Goal: Task Accomplishment & Management: Complete application form

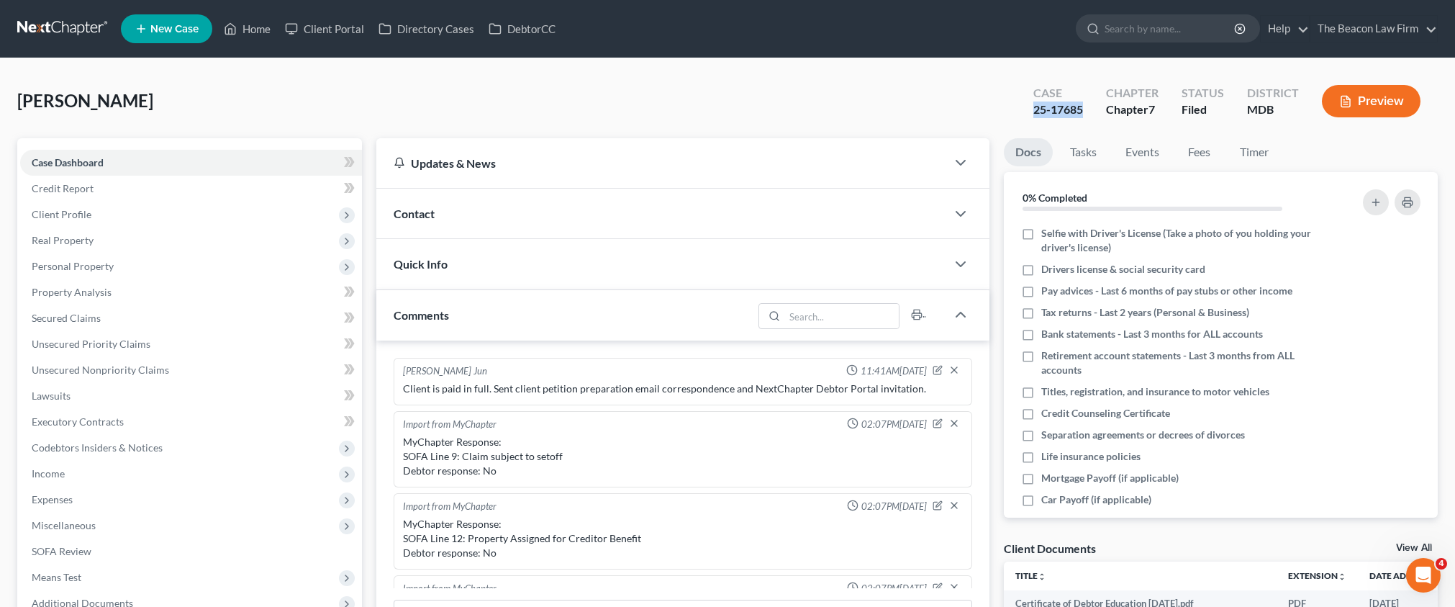
scroll to position [310, 0]
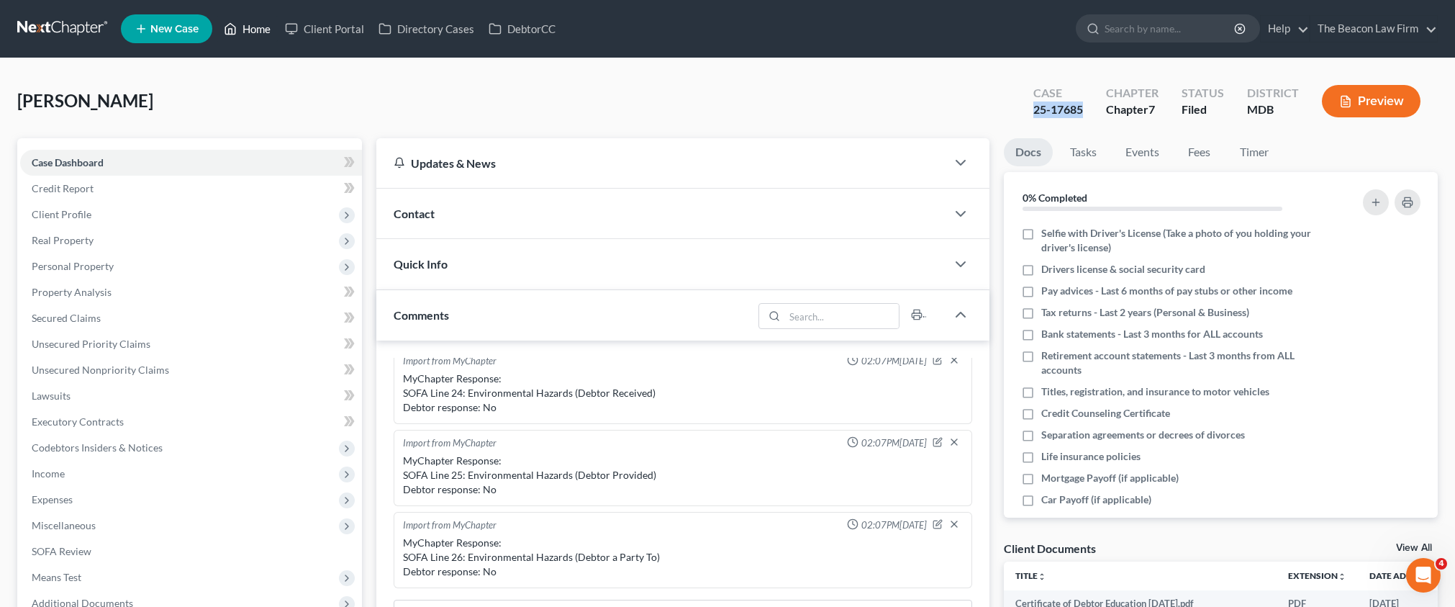
click at [253, 32] on link "Home" at bounding box center [247, 29] width 61 height 26
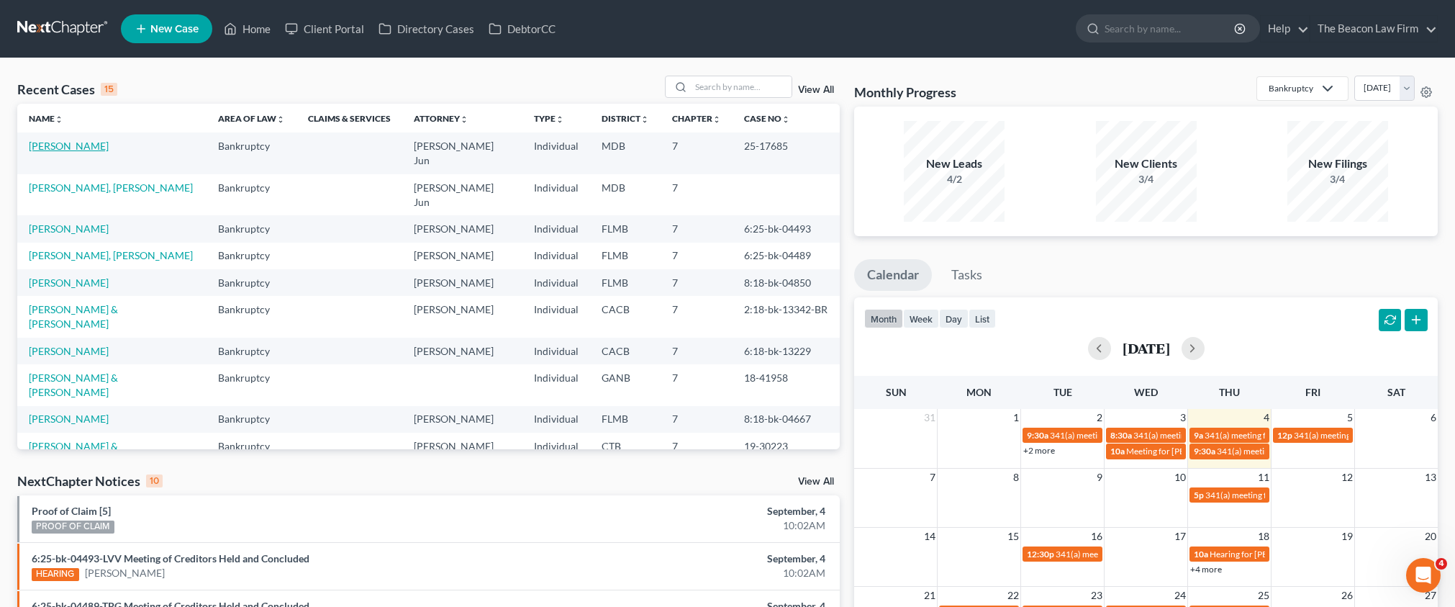
click at [78, 145] on link "[PERSON_NAME]" at bounding box center [69, 146] width 80 height 12
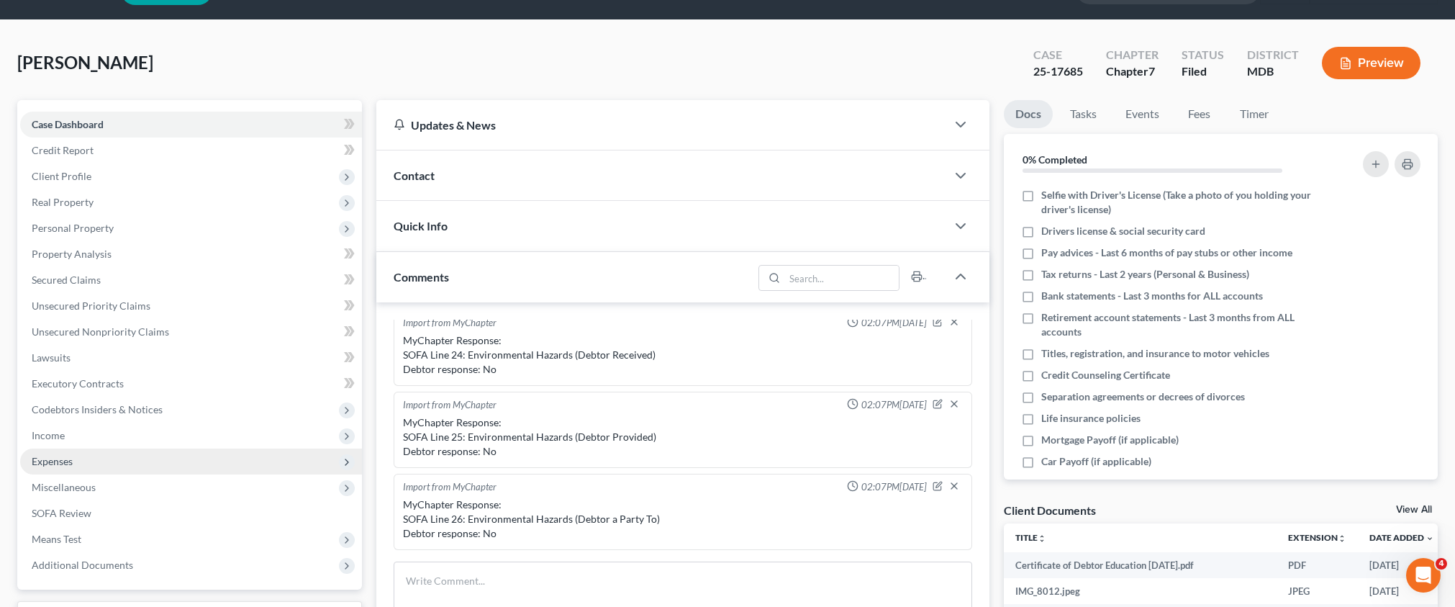
scroll to position [208, 0]
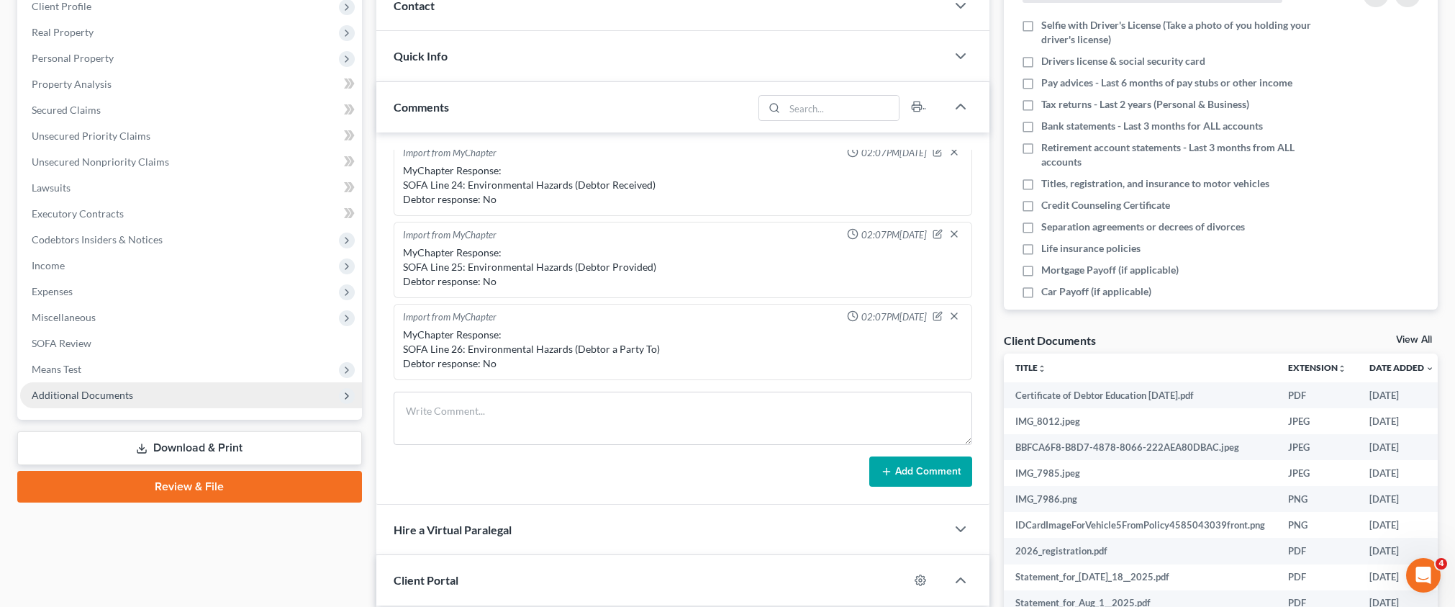
drag, startPoint x: 102, startPoint y: 384, endPoint x: 100, endPoint y: 391, distance: 7.5
click at [101, 382] on span "Additional Documents" at bounding box center [191, 395] width 342 height 26
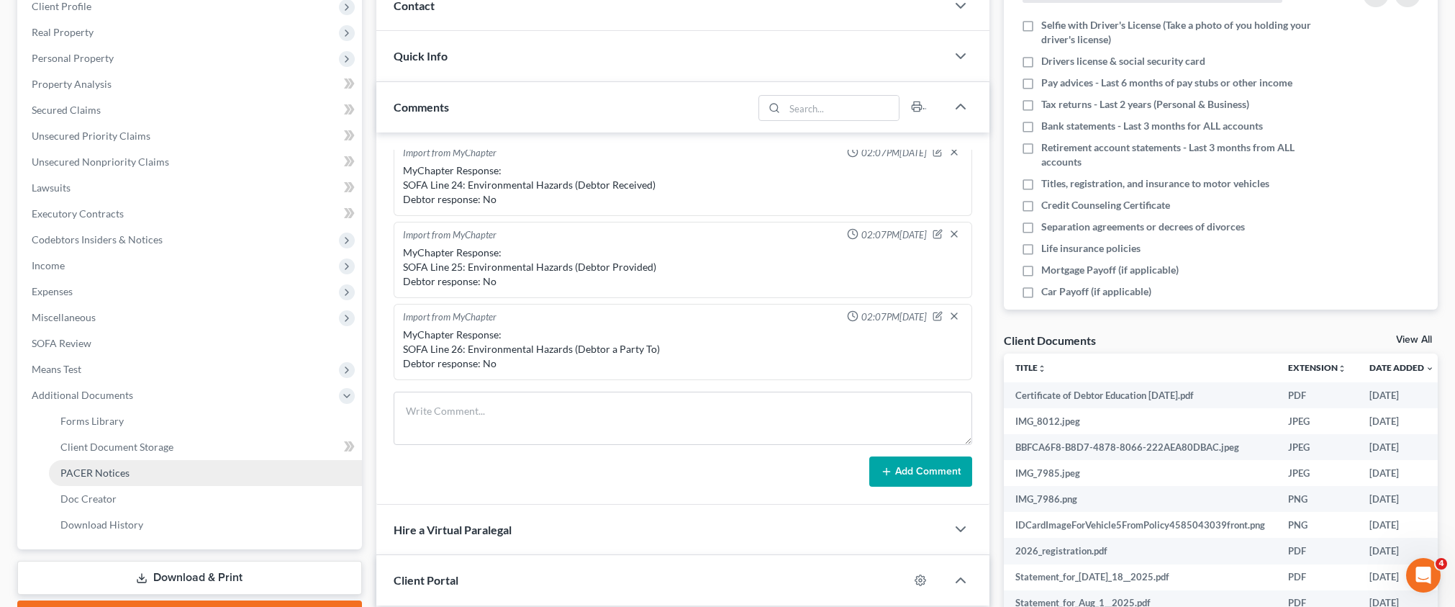
click at [99, 476] on span "PACER Notices" at bounding box center [94, 472] width 69 height 12
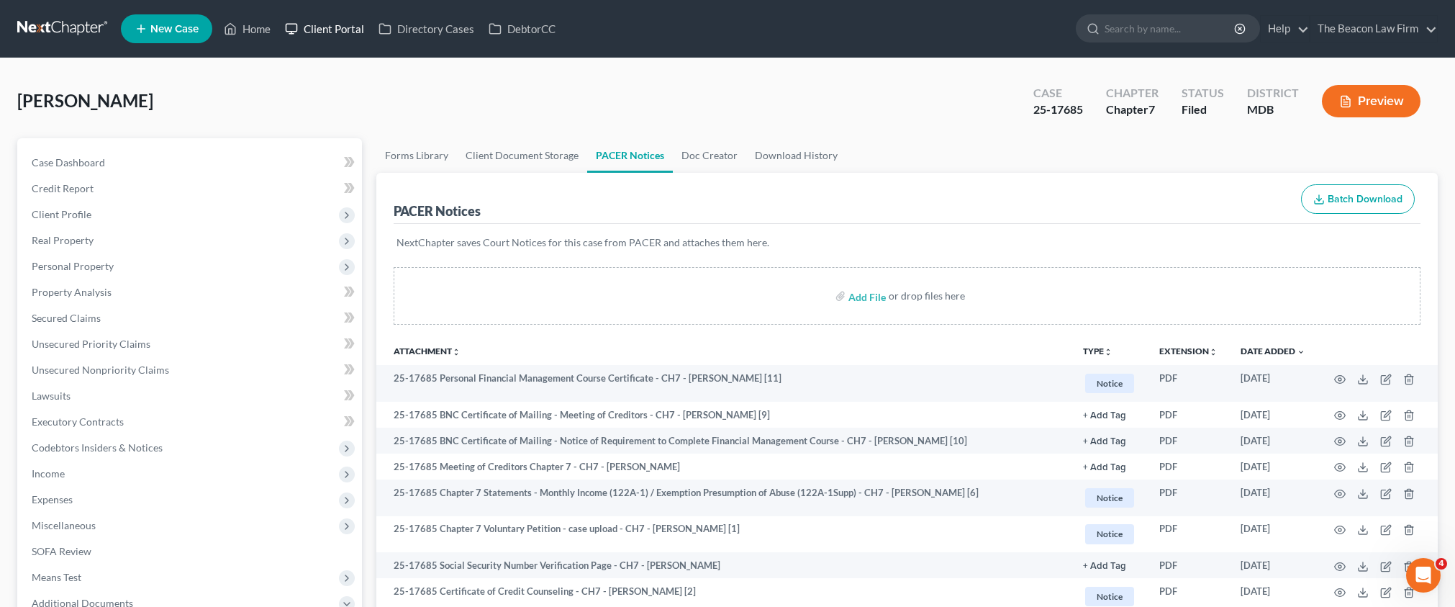
click at [364, 30] on link "Client Portal" at bounding box center [325, 29] width 94 height 26
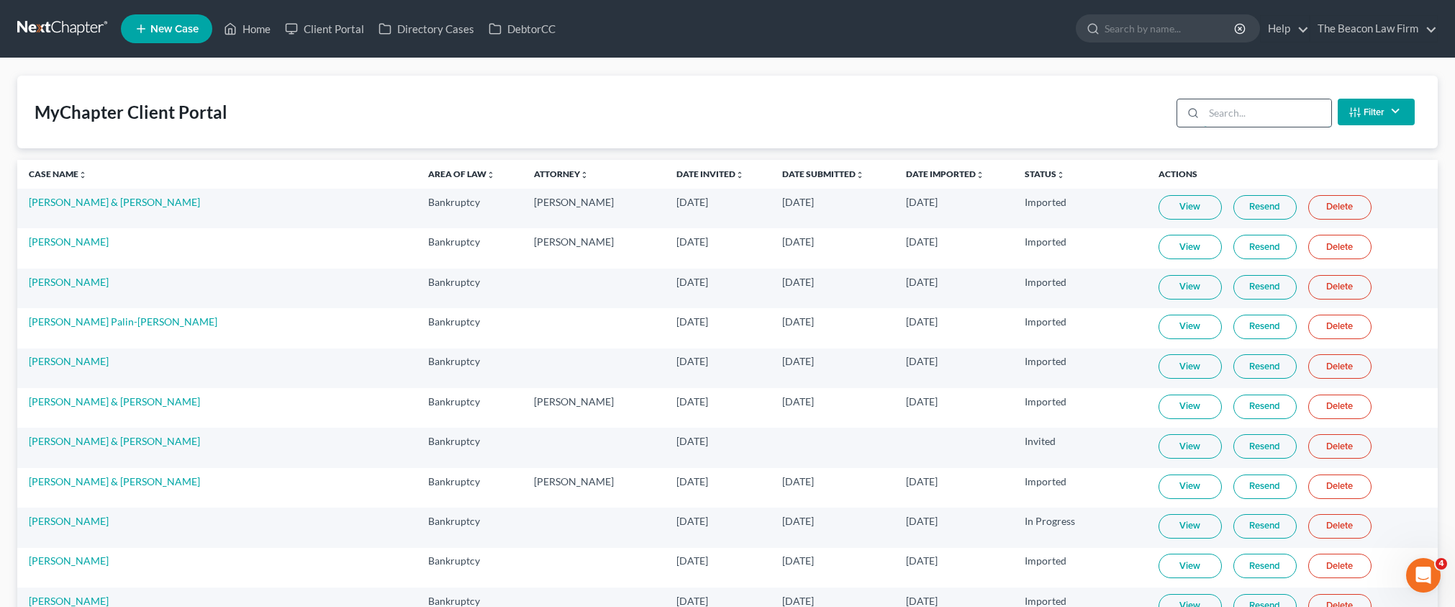
click at [1245, 114] on input "search" at bounding box center [1267, 112] width 127 height 27
paste input "[PERSON_NAME]"
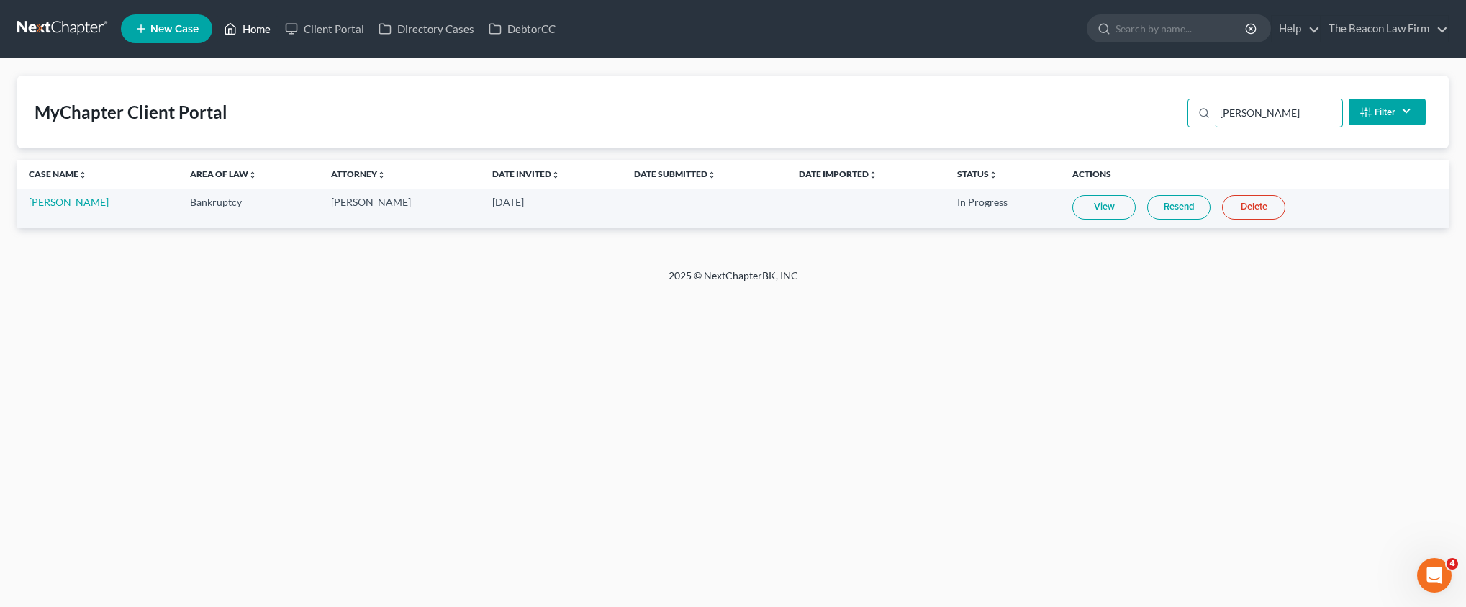
type input "[PERSON_NAME]"
click at [251, 37] on link "Home" at bounding box center [247, 29] width 61 height 26
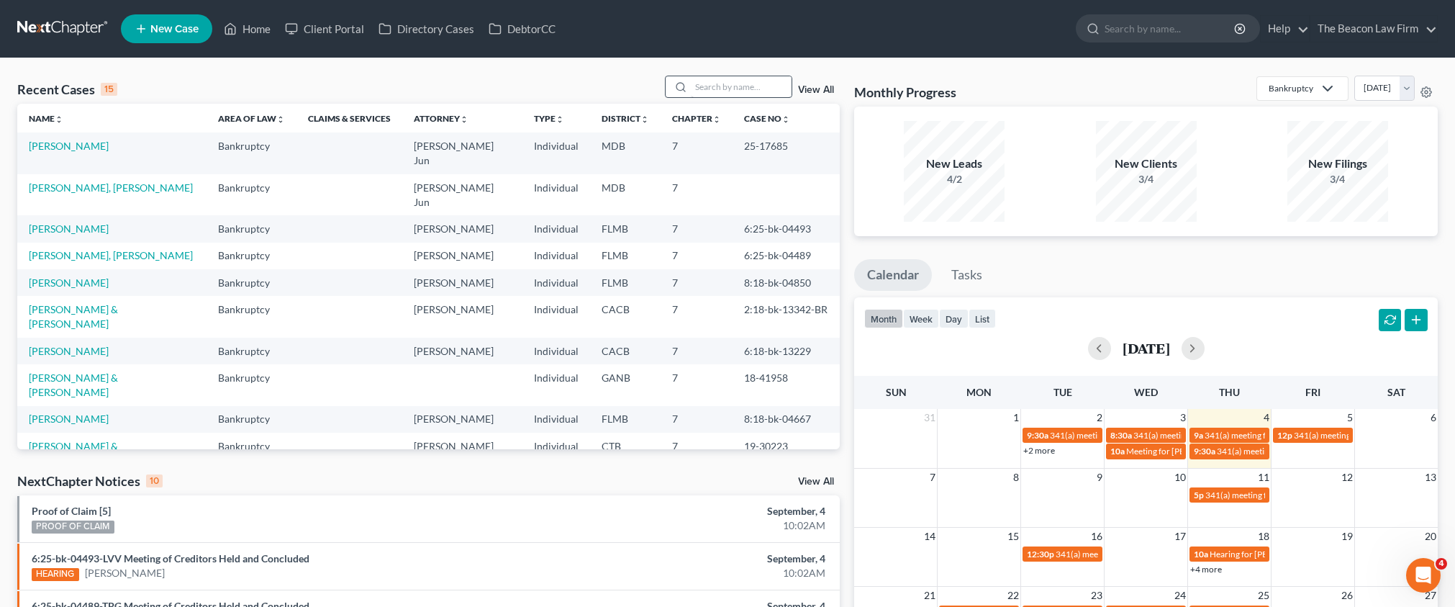
click at [706, 78] on div at bounding box center [729, 87] width 128 height 22
click at [727, 83] on input "search" at bounding box center [741, 86] width 101 height 21
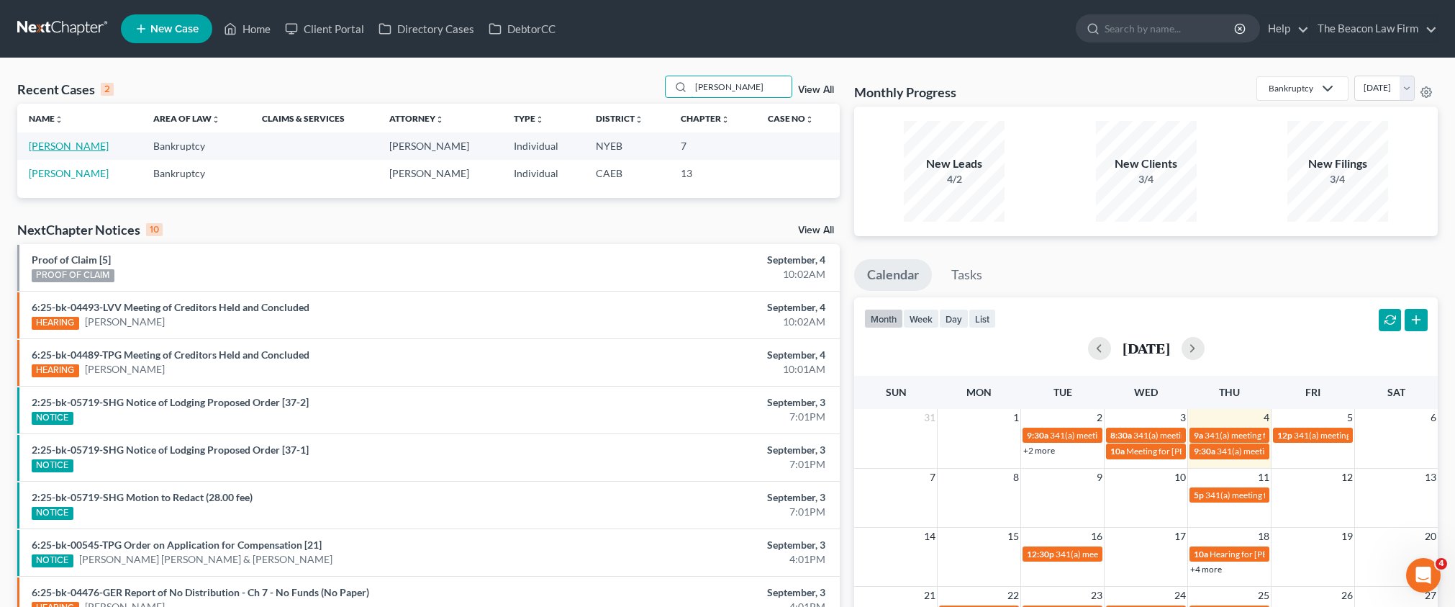
type input "[PERSON_NAME]"
click at [72, 151] on link "[PERSON_NAME]" at bounding box center [69, 146] width 80 height 12
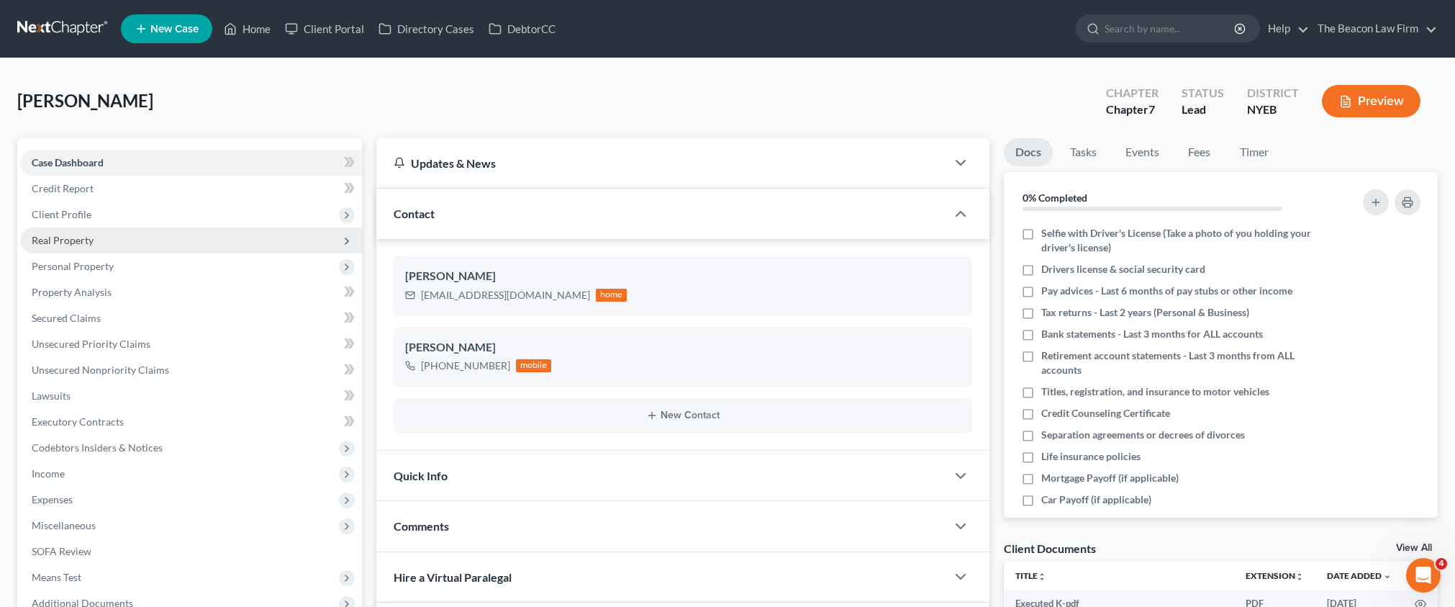
click at [63, 232] on span "Real Property" at bounding box center [191, 240] width 342 height 26
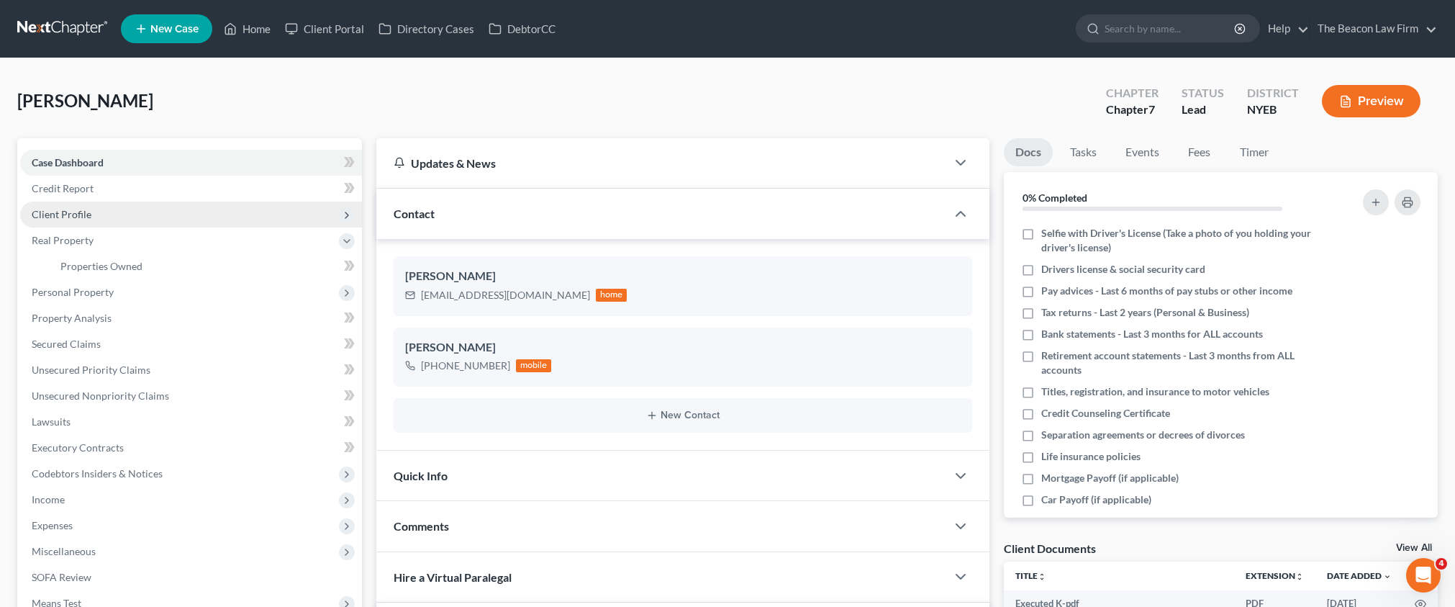
click at [71, 215] on span "Client Profile" at bounding box center [62, 214] width 60 height 12
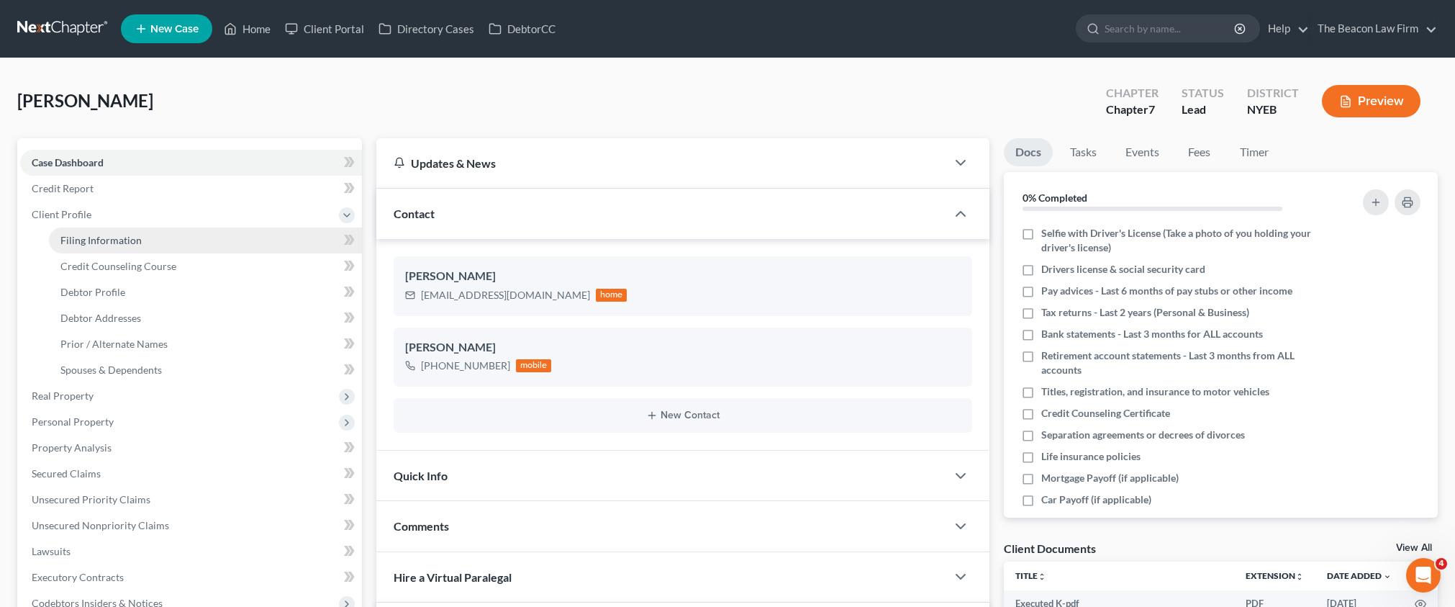
click at [92, 245] on span "Filing Information" at bounding box center [100, 240] width 81 height 12
select select "1"
select select "0"
select select "35"
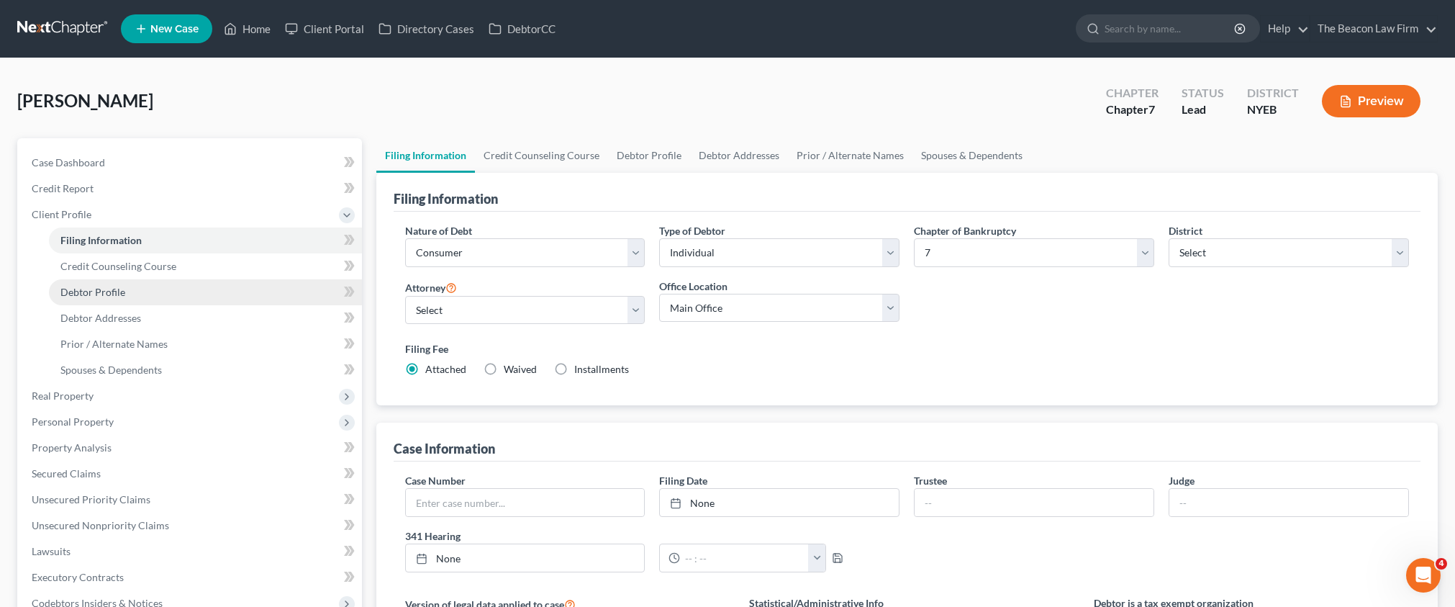
click at [107, 294] on span "Debtor Profile" at bounding box center [92, 292] width 65 height 12
select select "0"
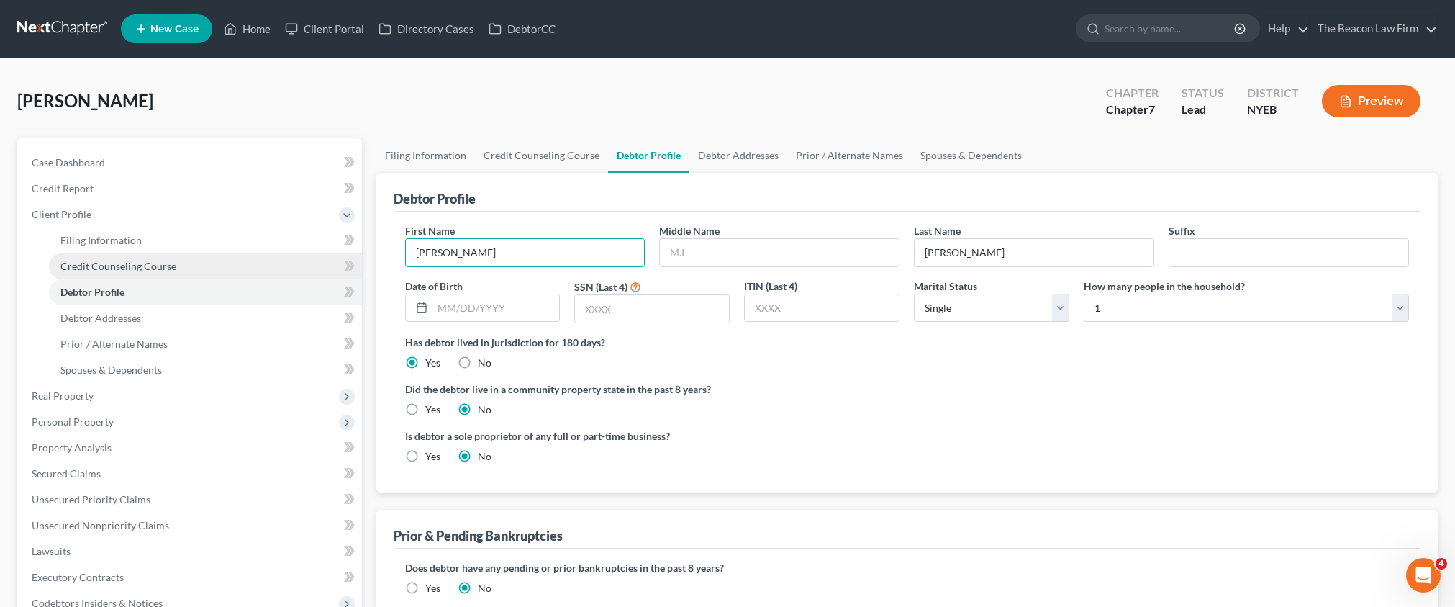
drag, startPoint x: 451, startPoint y: 254, endPoint x: 335, endPoint y: 256, distance: 115.9
type input "DELETE"
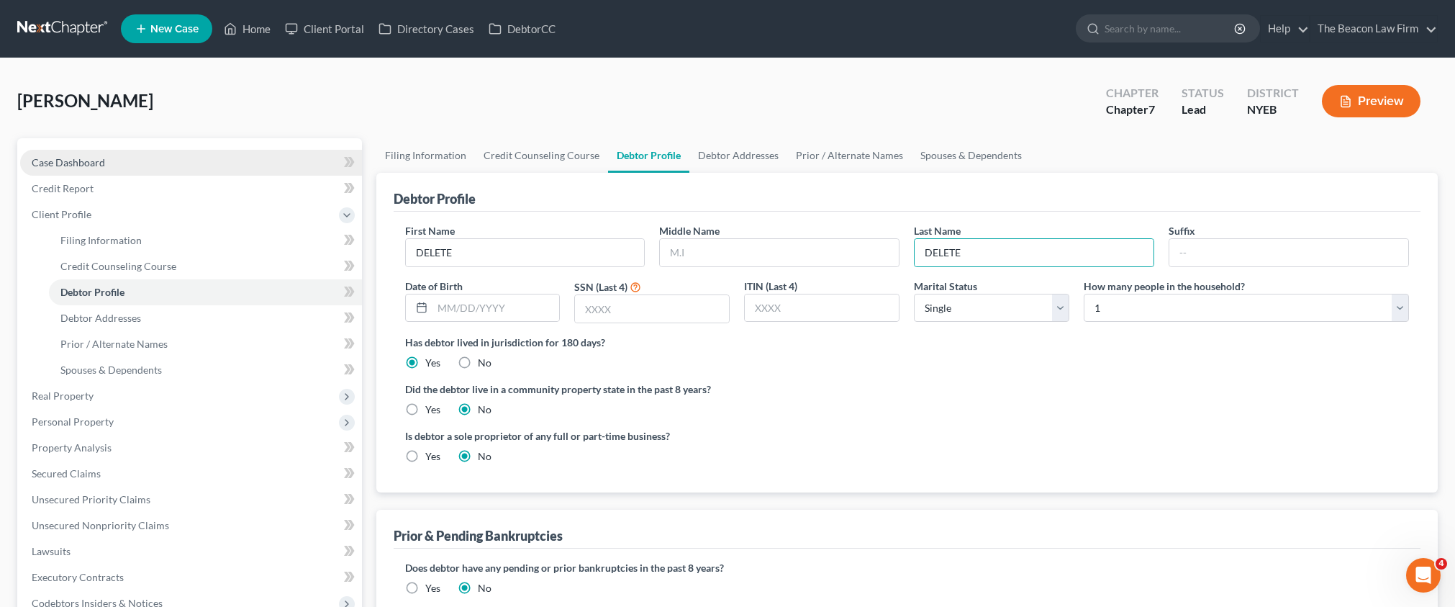
click at [83, 166] on span "Case Dashboard" at bounding box center [68, 162] width 73 height 12
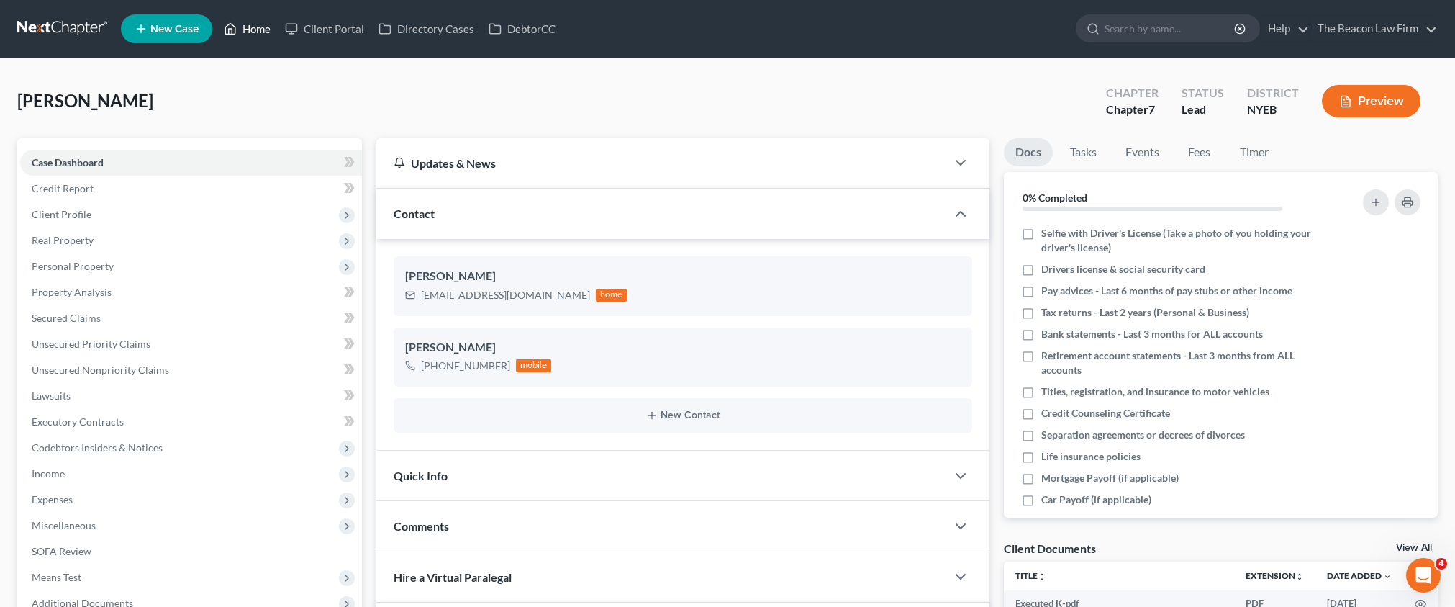
click at [257, 27] on link "Home" at bounding box center [247, 29] width 61 height 26
